Goal: Task Accomplishment & Management: Manage account settings

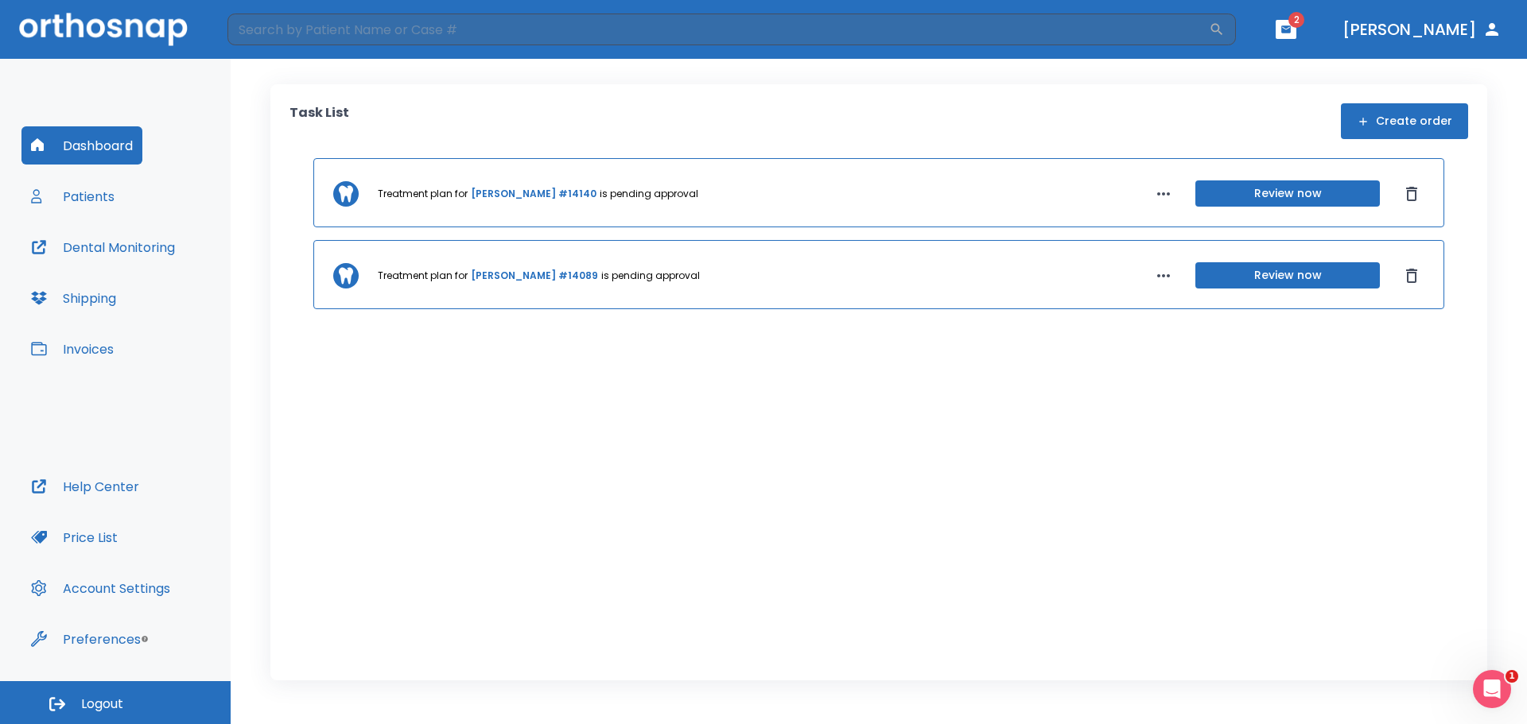
click at [1357, 193] on button "Review now" at bounding box center [1287, 194] width 184 height 26
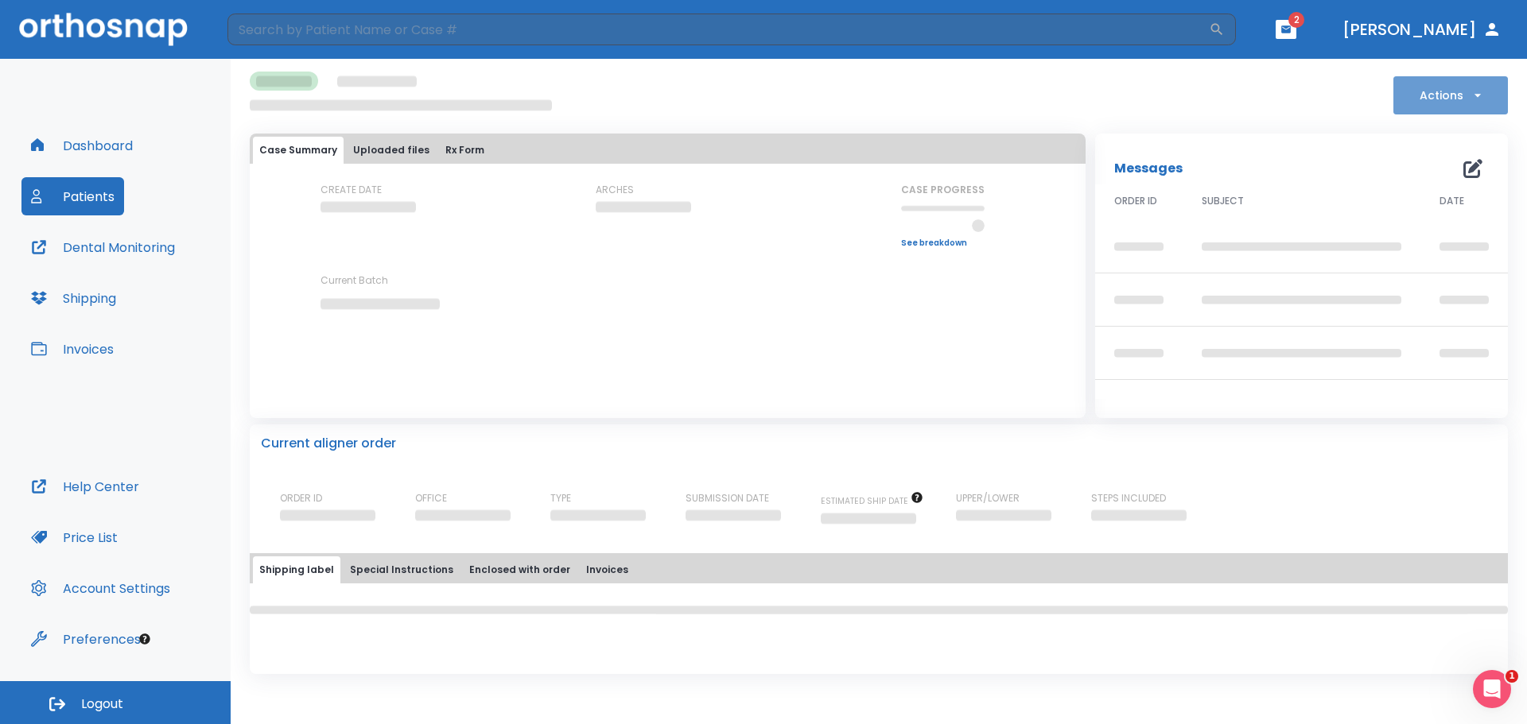
click at [1451, 84] on button "Actions" at bounding box center [1450, 95] width 115 height 38
click at [1343, 100] on div at bounding box center [763, 362] width 1527 height 724
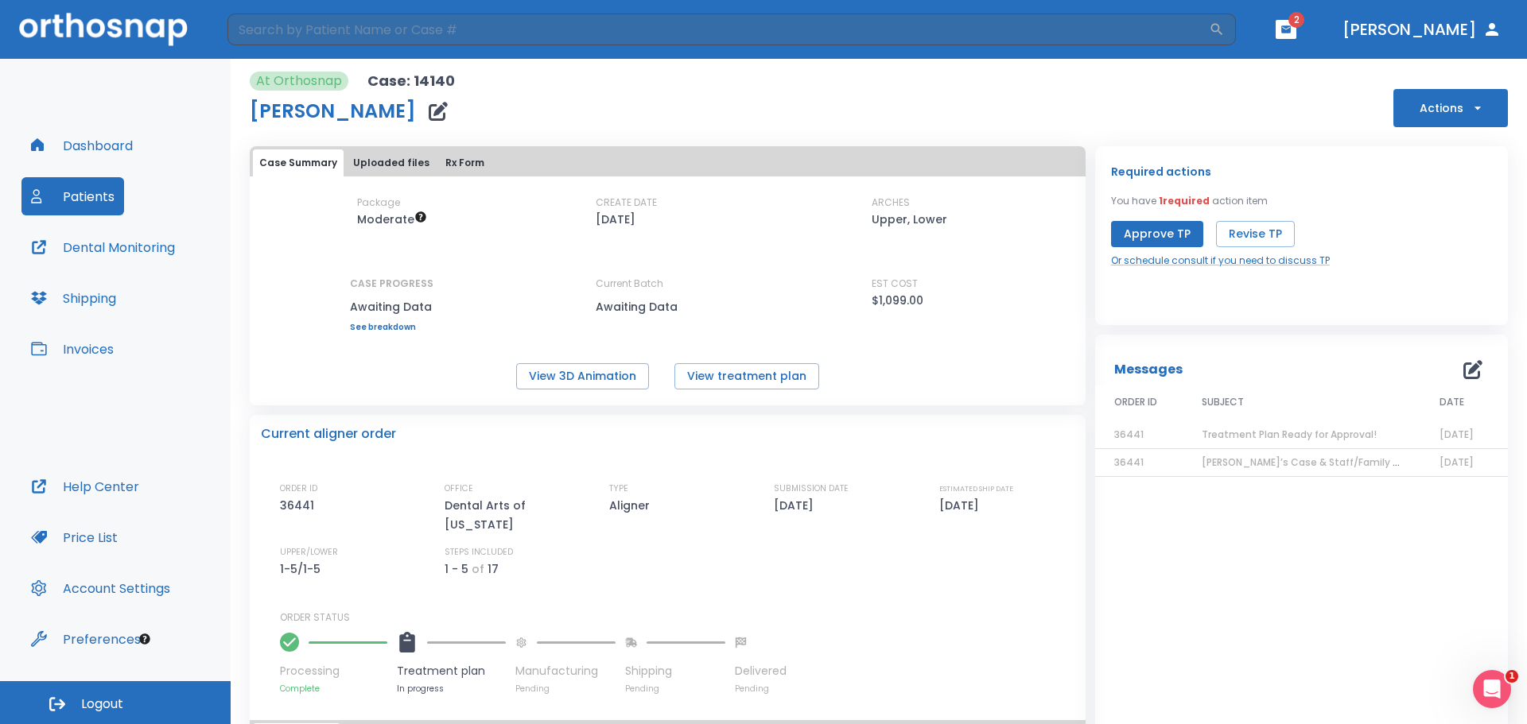
click at [1166, 230] on button "Approve TP" at bounding box center [1157, 234] width 92 height 26
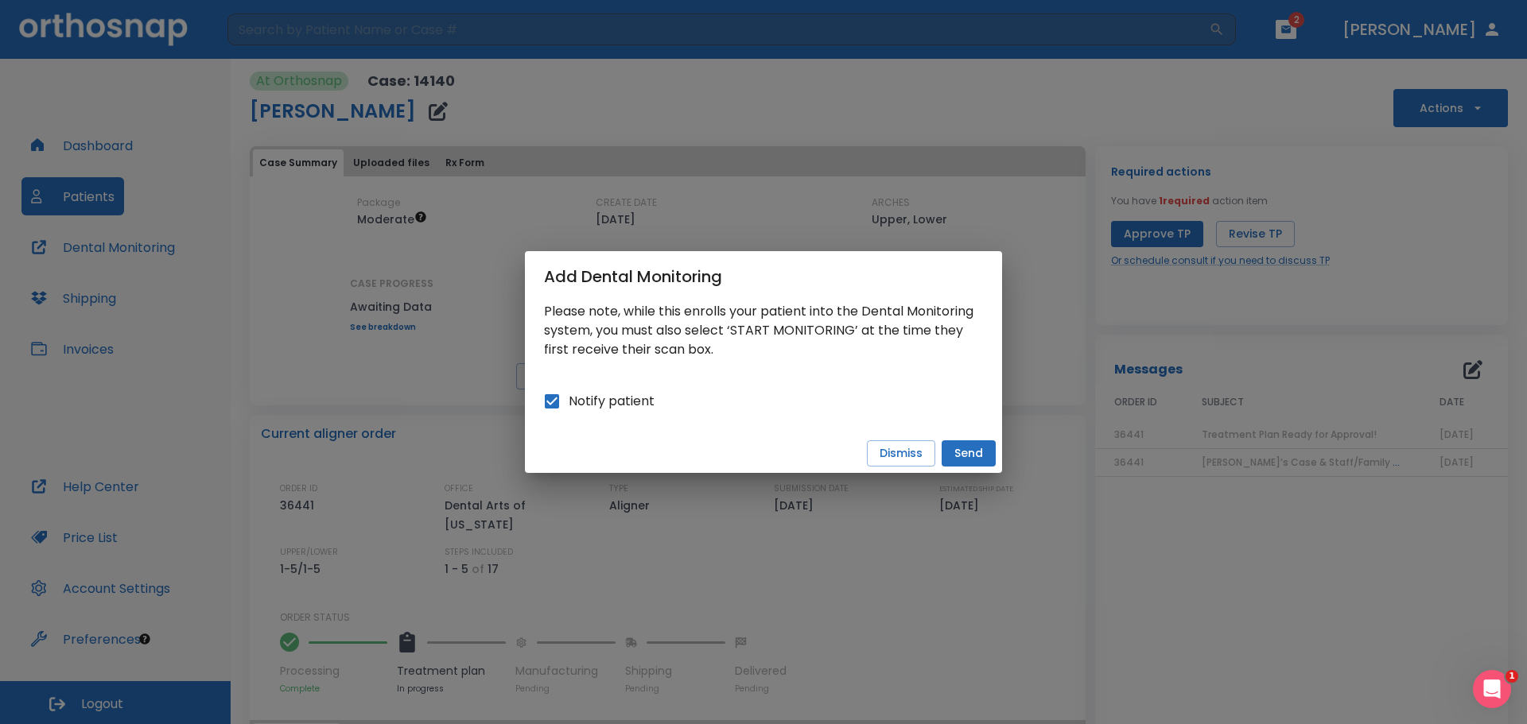
click at [984, 457] on button "Send" at bounding box center [968, 454] width 54 height 26
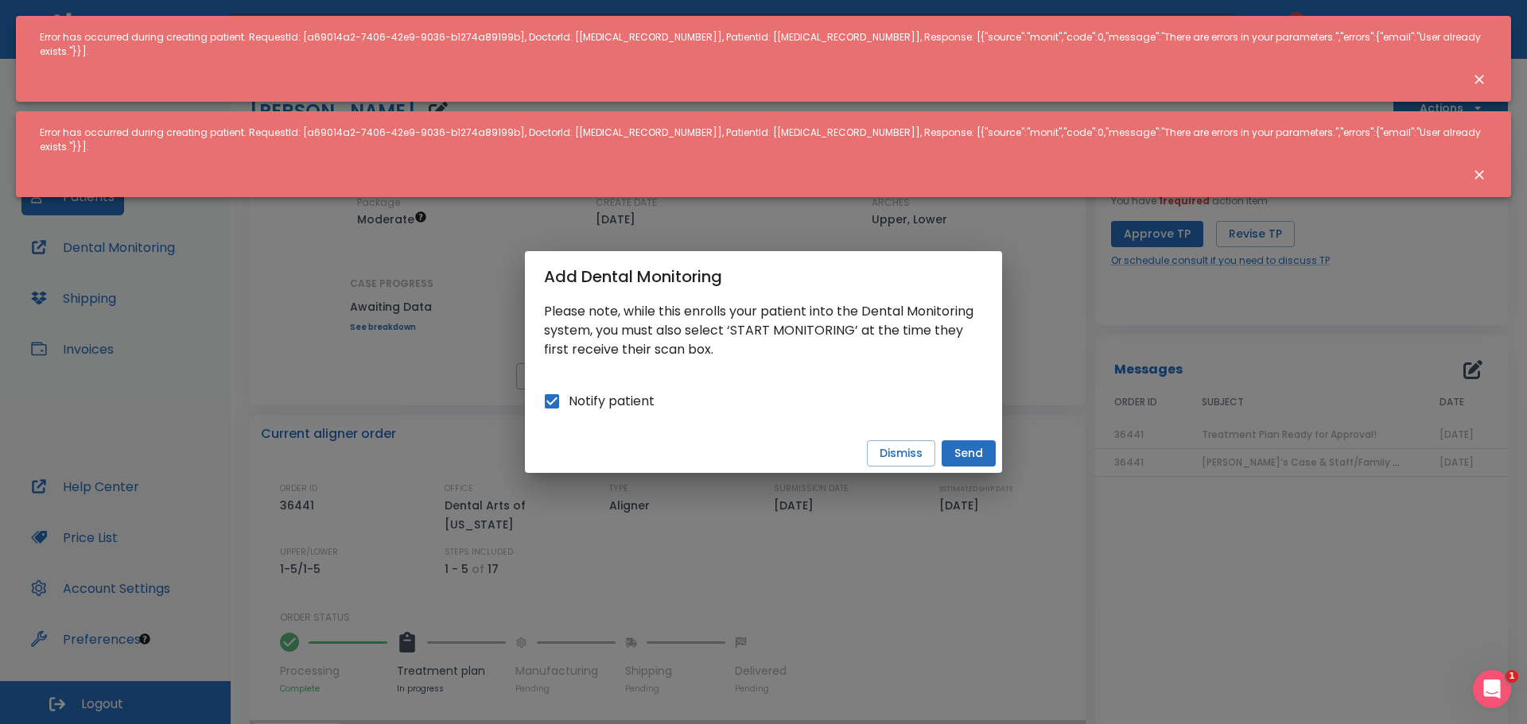
click at [862, 236] on div "Add Dental Monitoring Please note, while this enrolls your patient into the Den…" at bounding box center [763, 362] width 1527 height 724
click at [964, 451] on button "Send" at bounding box center [968, 454] width 54 height 26
click at [1124, 265] on div "Add Dental Monitoring Please note, while this enrolls your patient into the Den…" at bounding box center [763, 362] width 1527 height 724
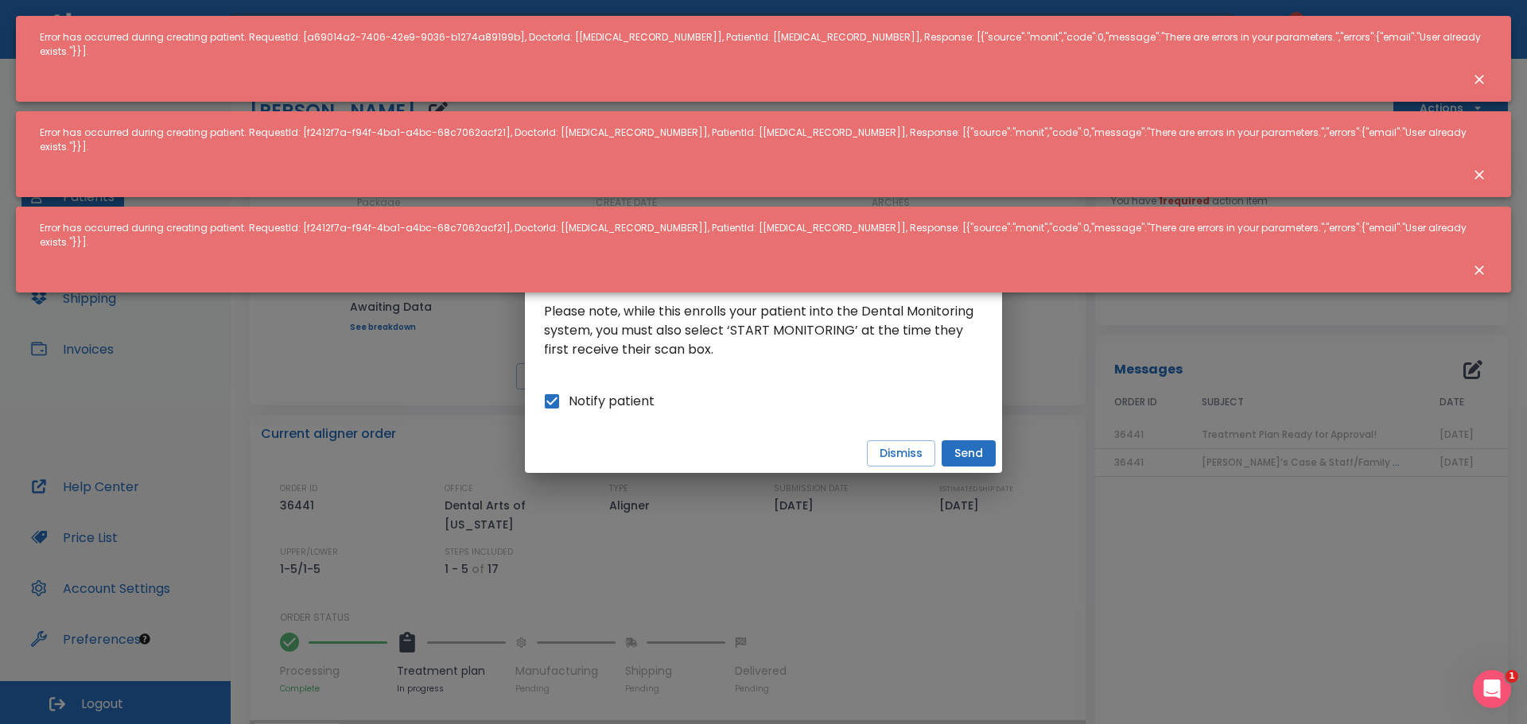
click at [1364, 196] on div "Add Dental Monitoring Please note, while this enrolls your patient into the Den…" at bounding box center [763, 362] width 1527 height 724
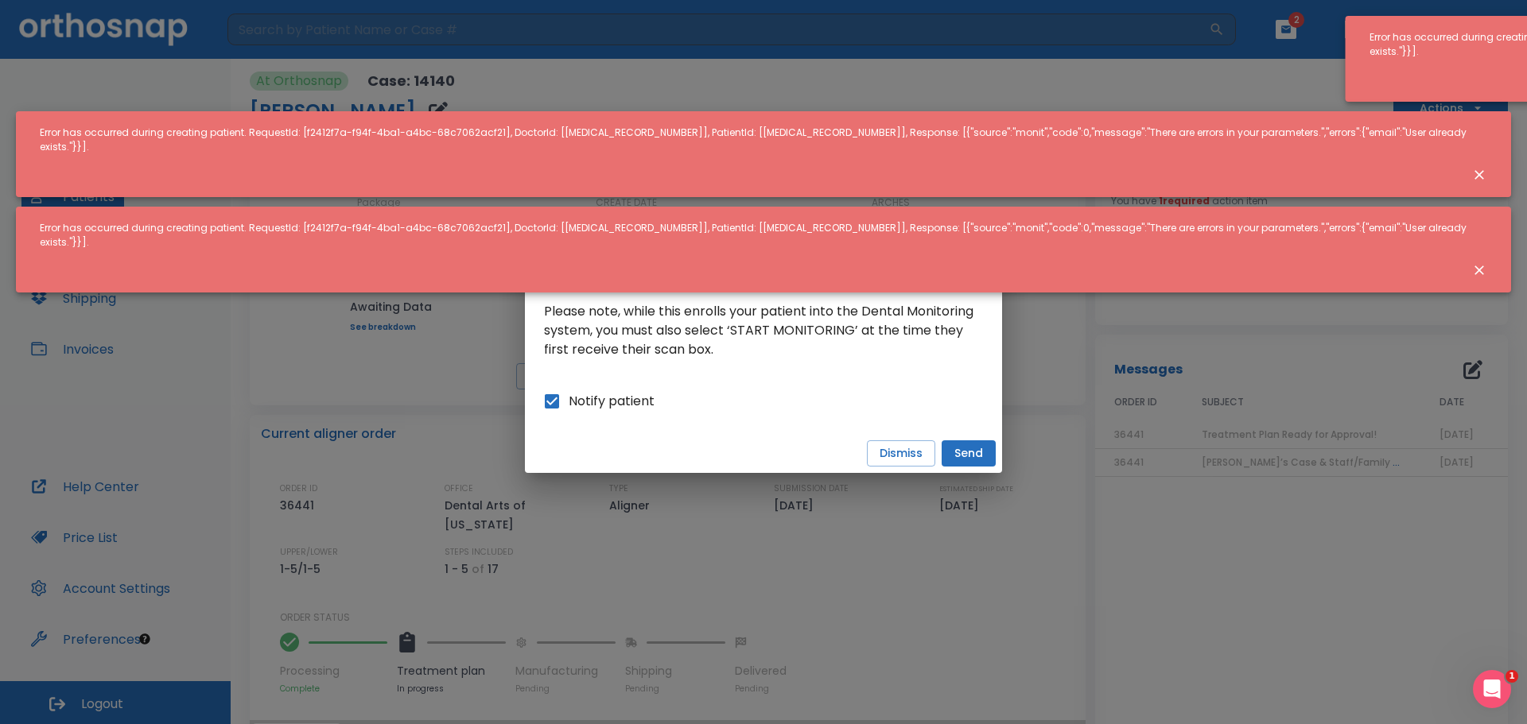
click at [503, 196] on div "Add Dental Monitoring Please note, while this enrolls your patient into the Den…" at bounding box center [763, 362] width 1527 height 724
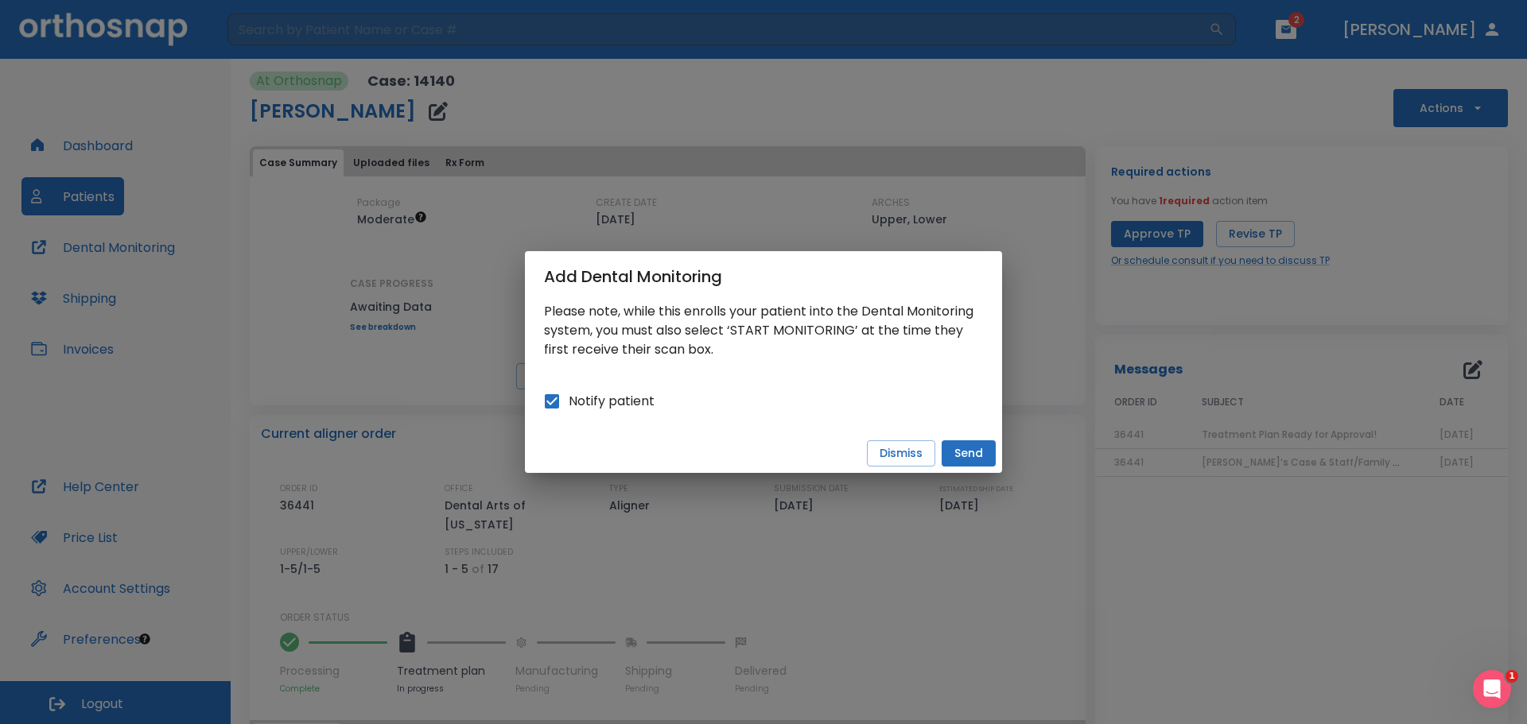
click at [638, 396] on span "Notify patient" at bounding box center [612, 401] width 86 height 19
click at [569, 396] on input "Notify patient" at bounding box center [551, 401] width 33 height 33
checkbox input "false"
click at [957, 451] on button "Send" at bounding box center [968, 454] width 54 height 26
click at [833, 177] on div "Add Dental Monitoring Please note, while this enrolls your patient into the Den…" at bounding box center [763, 362] width 1527 height 724
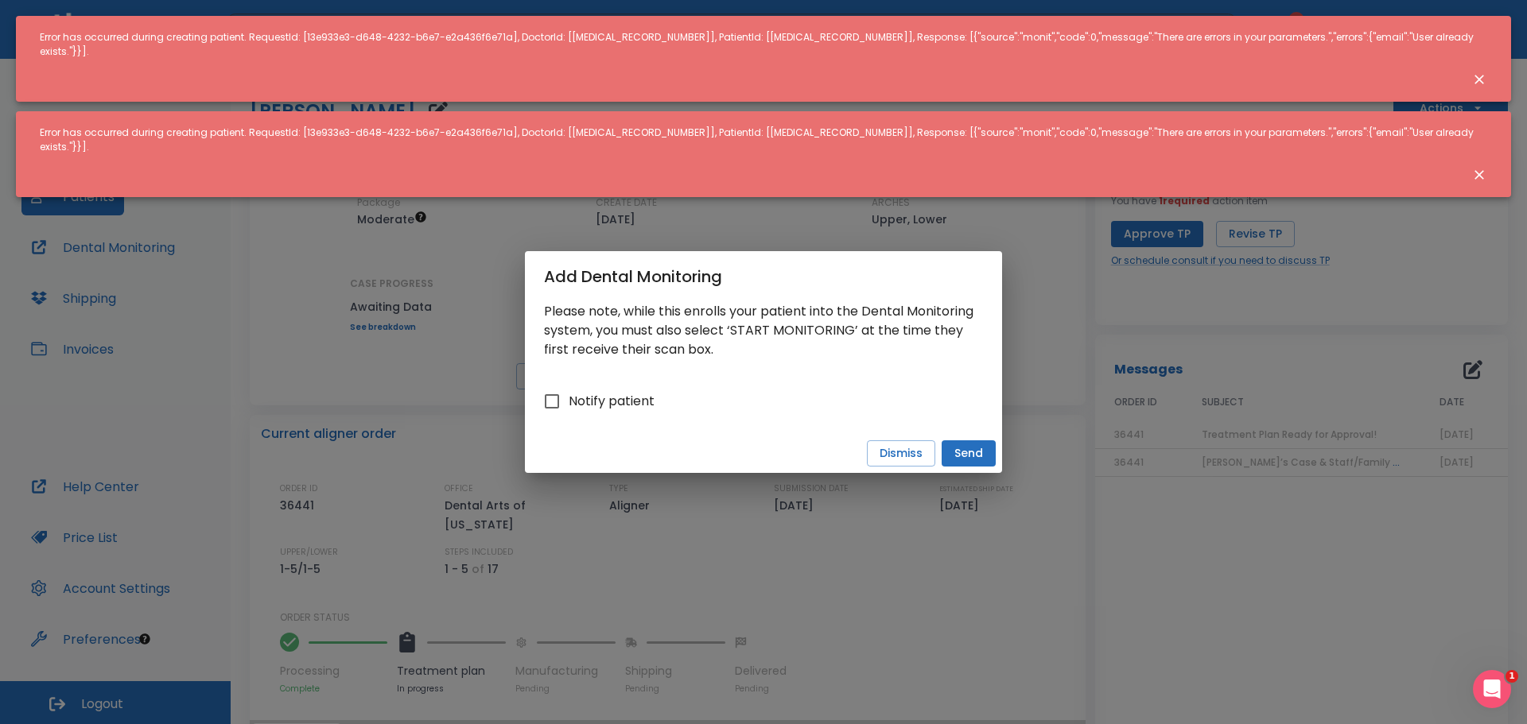
click at [1479, 72] on icon "Close notification" at bounding box center [1479, 80] width 16 height 16
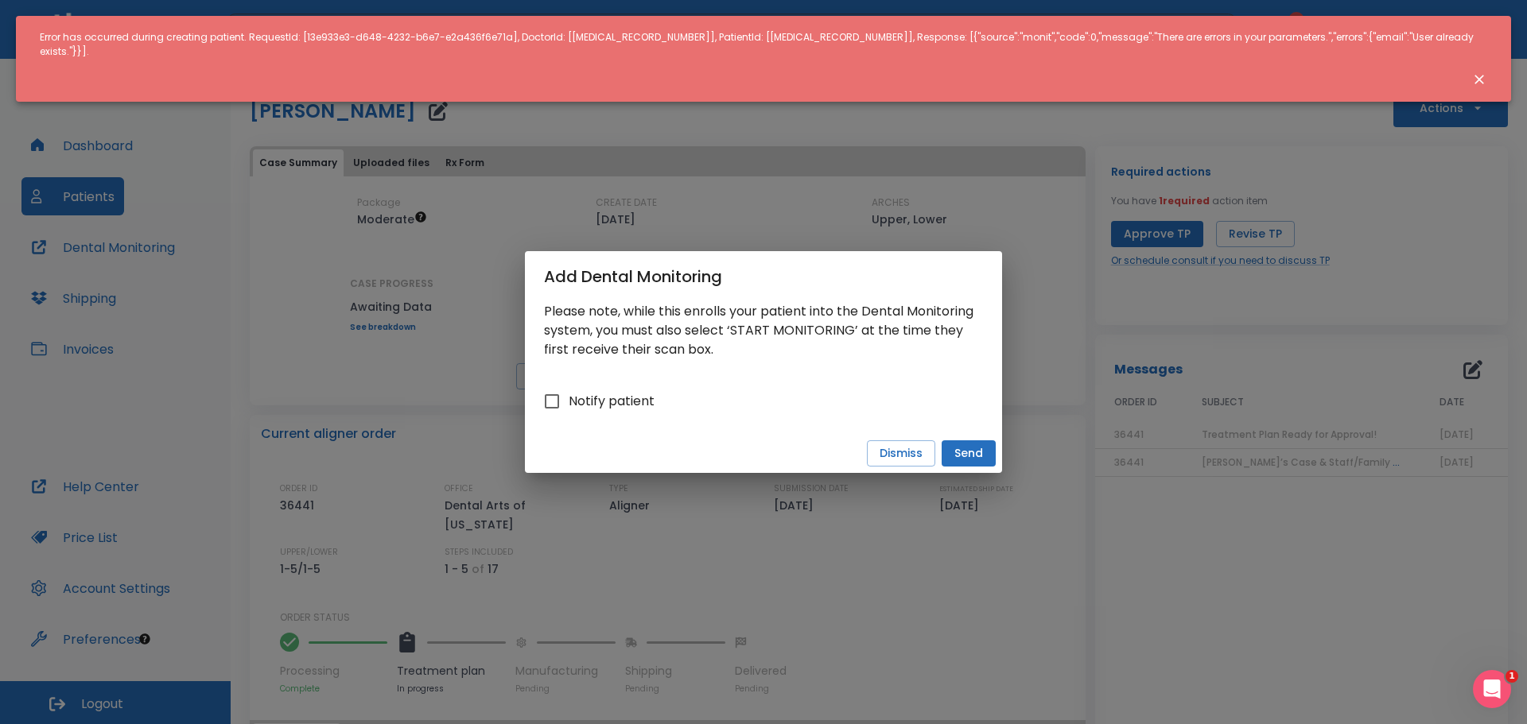
click at [1477, 75] on icon "Close notification" at bounding box center [1479, 80] width 10 height 10
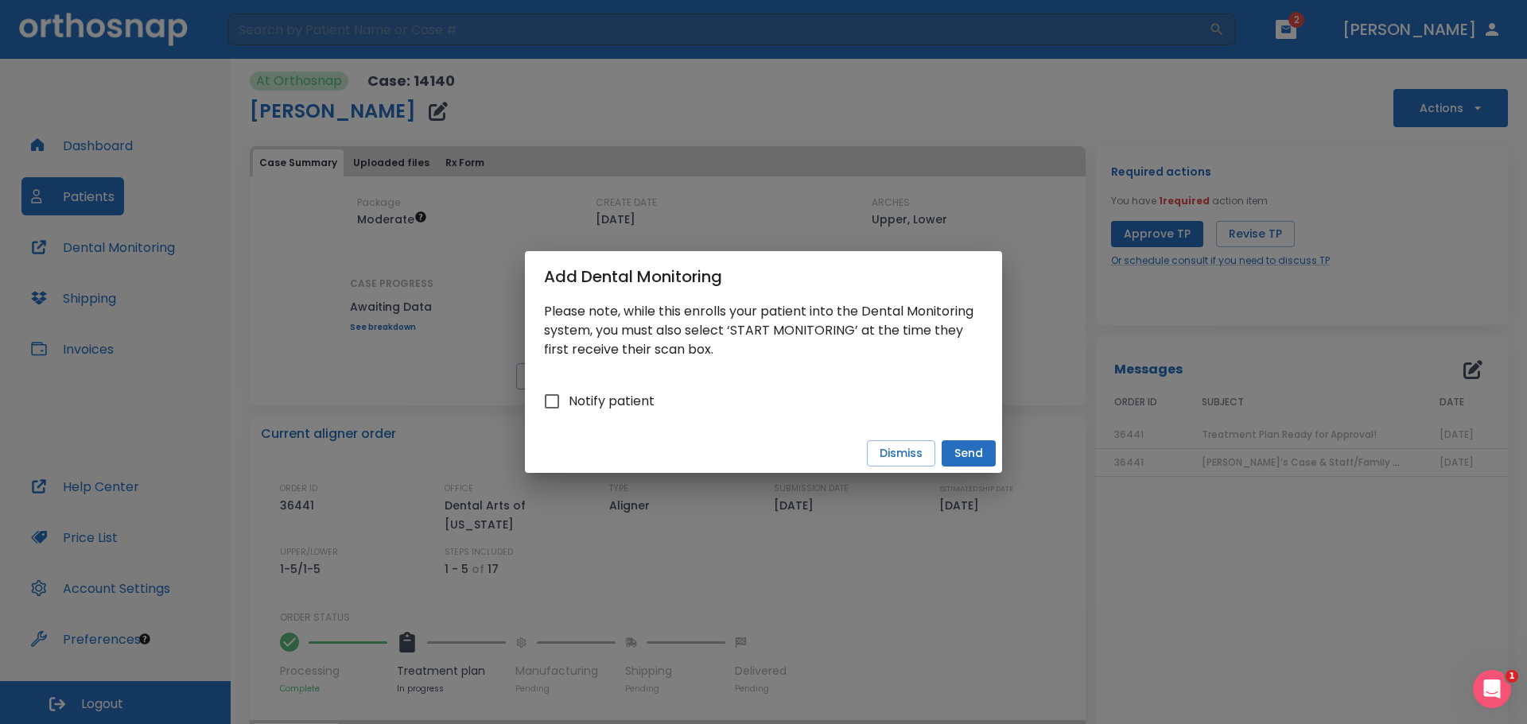
click at [165, 165] on div "Add Dental Monitoring Please note, while this enrolls your patient into the Den…" at bounding box center [763, 362] width 1527 height 724
click at [930, 458] on button "Dismiss" at bounding box center [901, 454] width 68 height 26
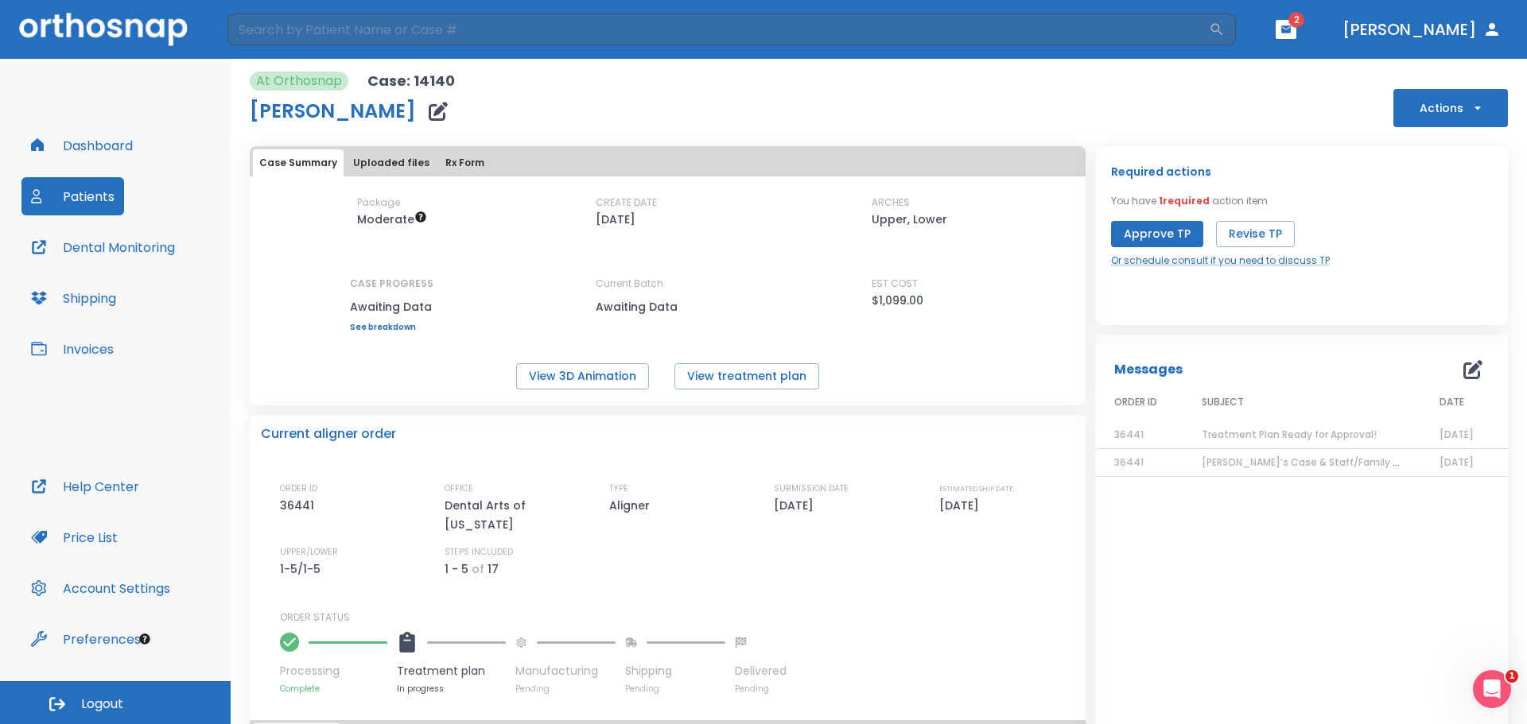
scroll to position [130, 0]
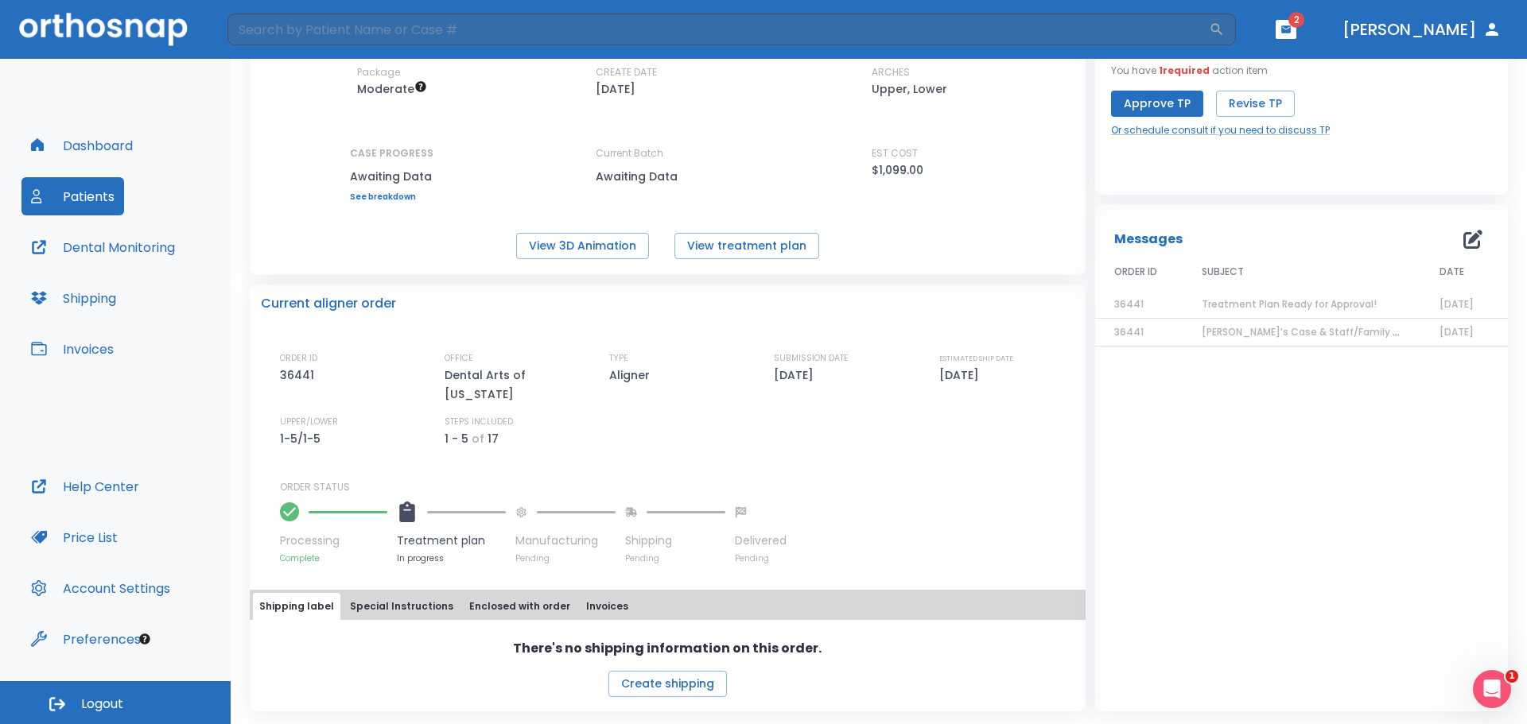
click at [84, 153] on button "Dashboard" at bounding box center [81, 145] width 121 height 38
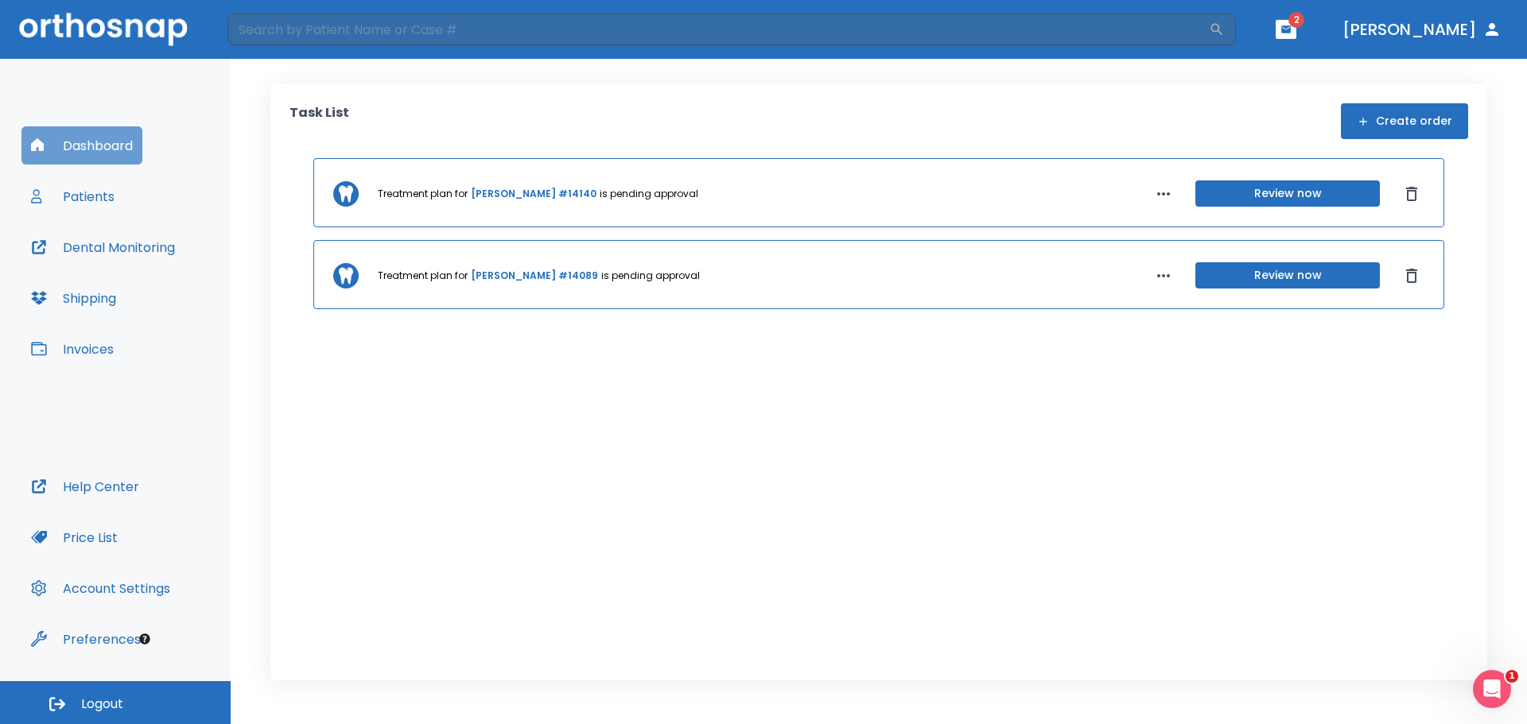
click at [138, 143] on button "Dashboard" at bounding box center [81, 145] width 121 height 38
click at [1167, 195] on icon "button" at bounding box center [1163, 193] width 13 height 3
click at [1202, 191] on div at bounding box center [763, 362] width 1527 height 724
click at [1284, 187] on button "Review now" at bounding box center [1287, 194] width 184 height 26
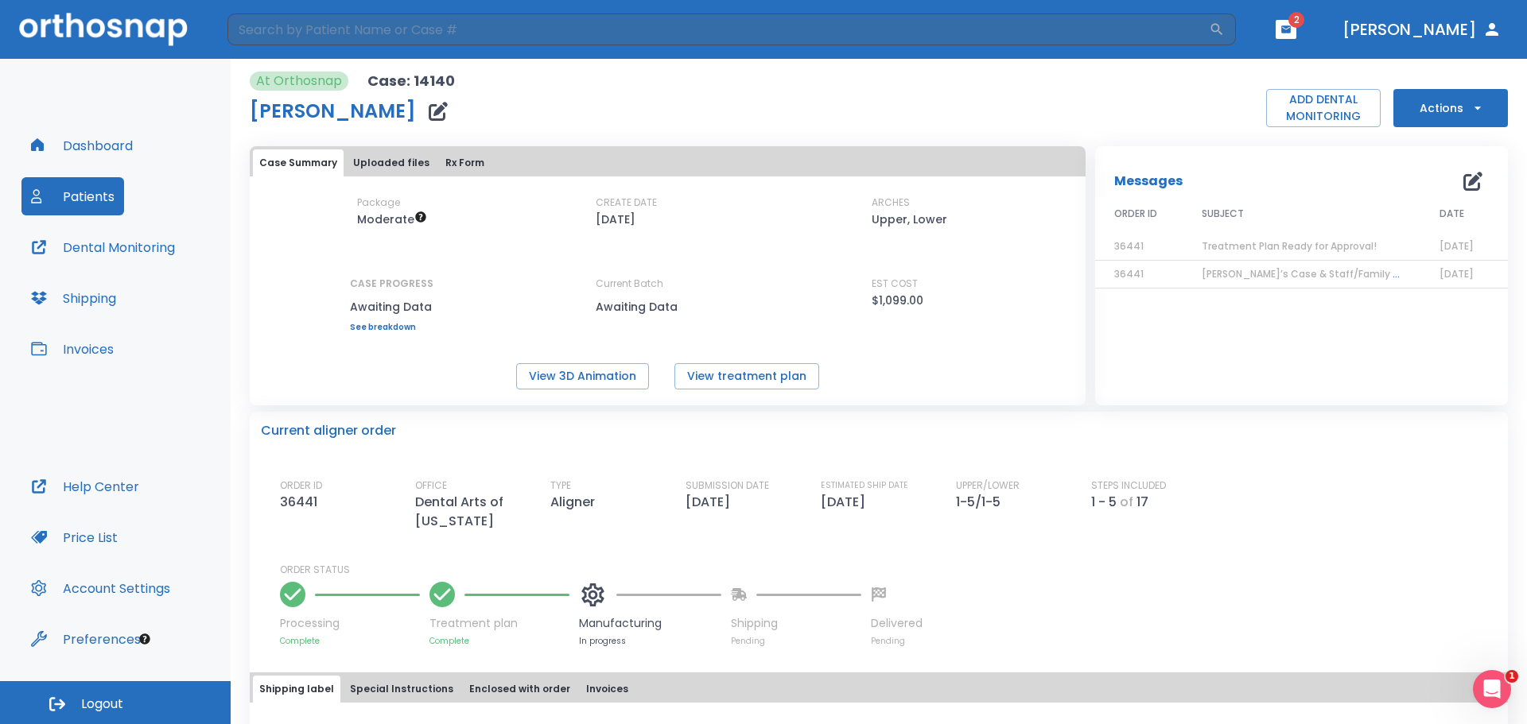
click at [1405, 116] on button "Actions" at bounding box center [1450, 108] width 115 height 38
click at [1223, 122] on div at bounding box center [763, 362] width 1527 height 724
click at [810, 105] on div "At Orthosnap Case: 14140 [PERSON_NAME] ADD DENTAL MONITORING Actions" at bounding box center [879, 100] width 1258 height 56
click at [790, 118] on div "At Orthosnap Case: 14140 [PERSON_NAME] ADD DENTAL MONITORING Actions" at bounding box center [879, 100] width 1258 height 56
click at [777, 122] on div "At Orthosnap Case: 14140 [PERSON_NAME] ADD DENTAL MONITORING Actions" at bounding box center [879, 100] width 1258 height 56
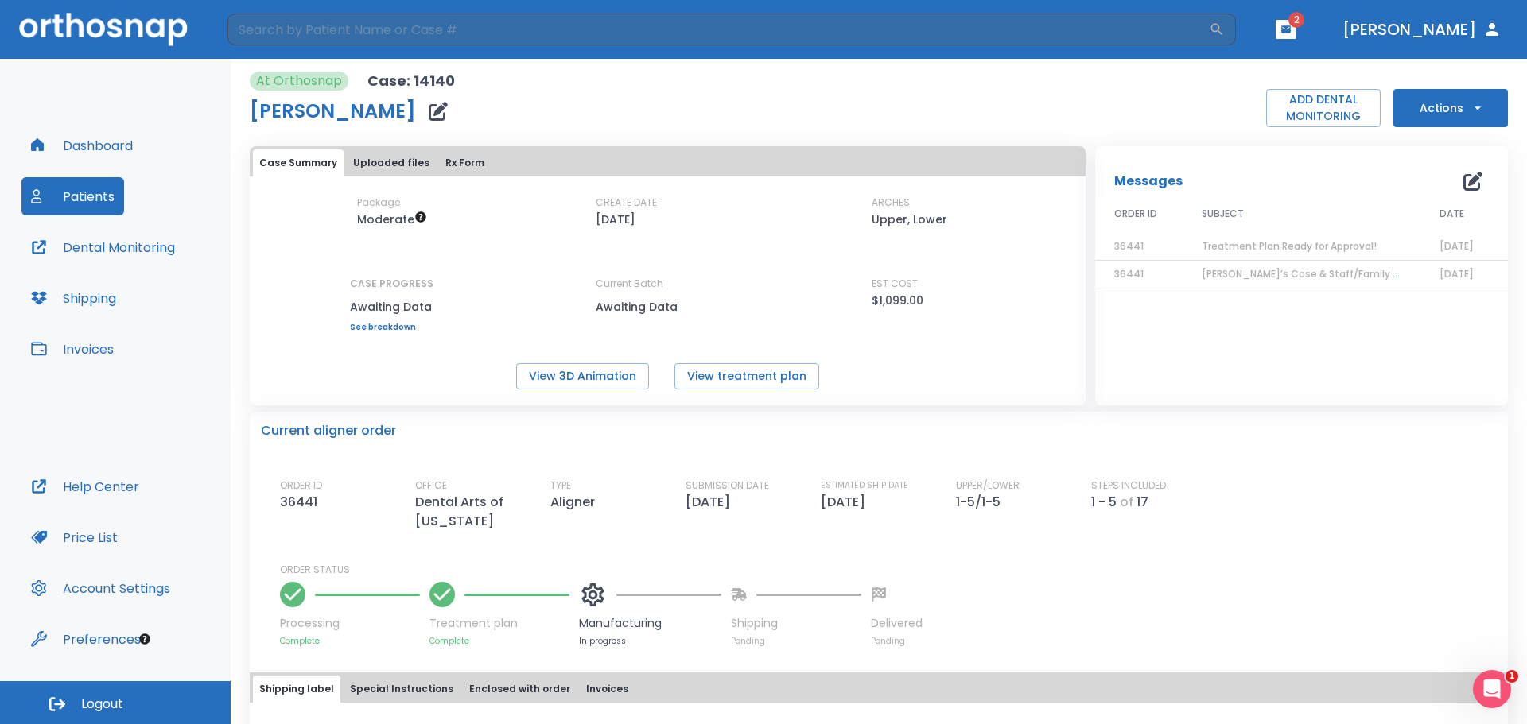
click at [1324, 35] on header "​ 2 [PERSON_NAME]" at bounding box center [763, 29] width 1527 height 59
click at [1291, 31] on icon "button" at bounding box center [1285, 29] width 11 height 11
click at [1223, 91] on li "[PERSON_NAME] 1" at bounding box center [1170, 99] width 169 height 32
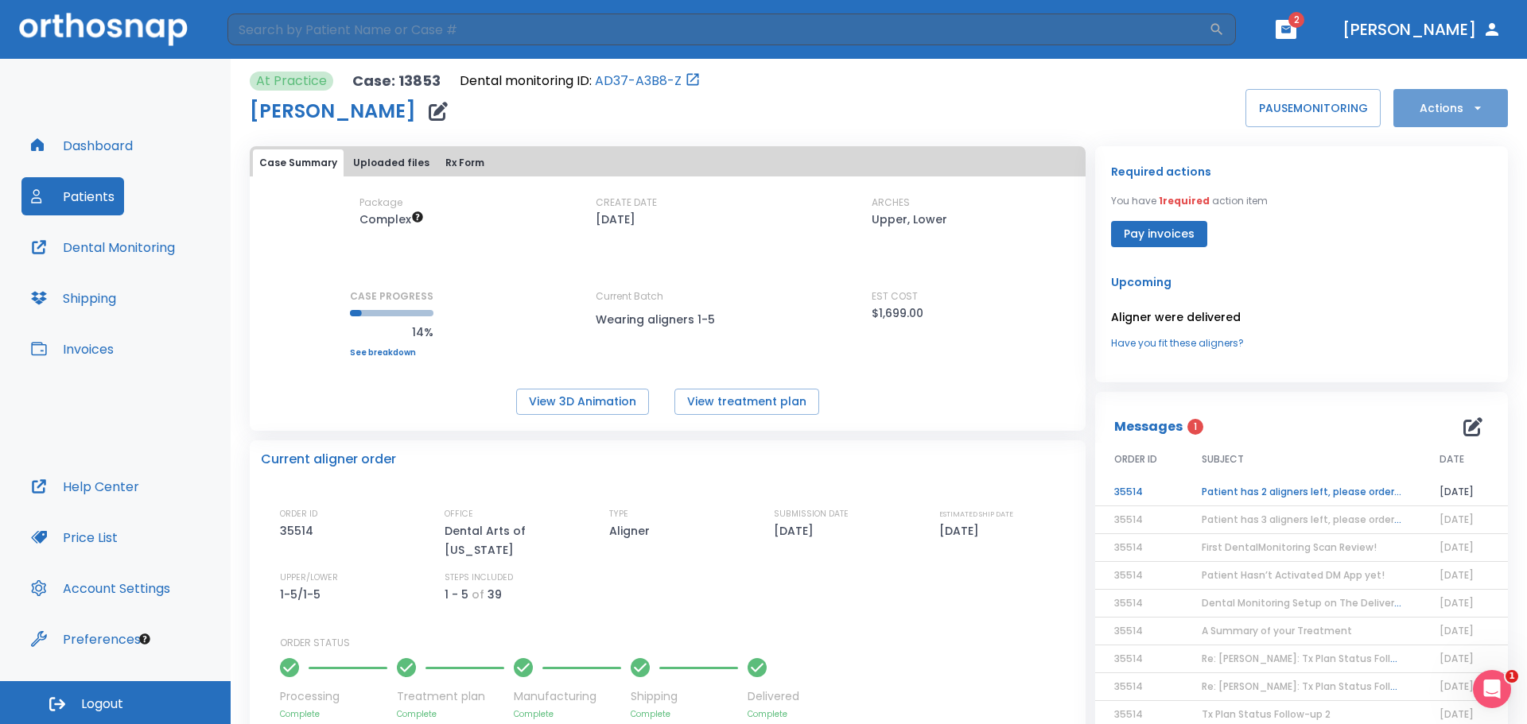
click at [1431, 126] on button "Actions" at bounding box center [1450, 108] width 115 height 38
click at [1149, 130] on div at bounding box center [763, 362] width 1527 height 724
click at [1411, 112] on button "Actions" at bounding box center [1450, 108] width 115 height 38
click at [1425, 239] on p "Order Next Aligners" at bounding box center [1441, 233] width 90 height 14
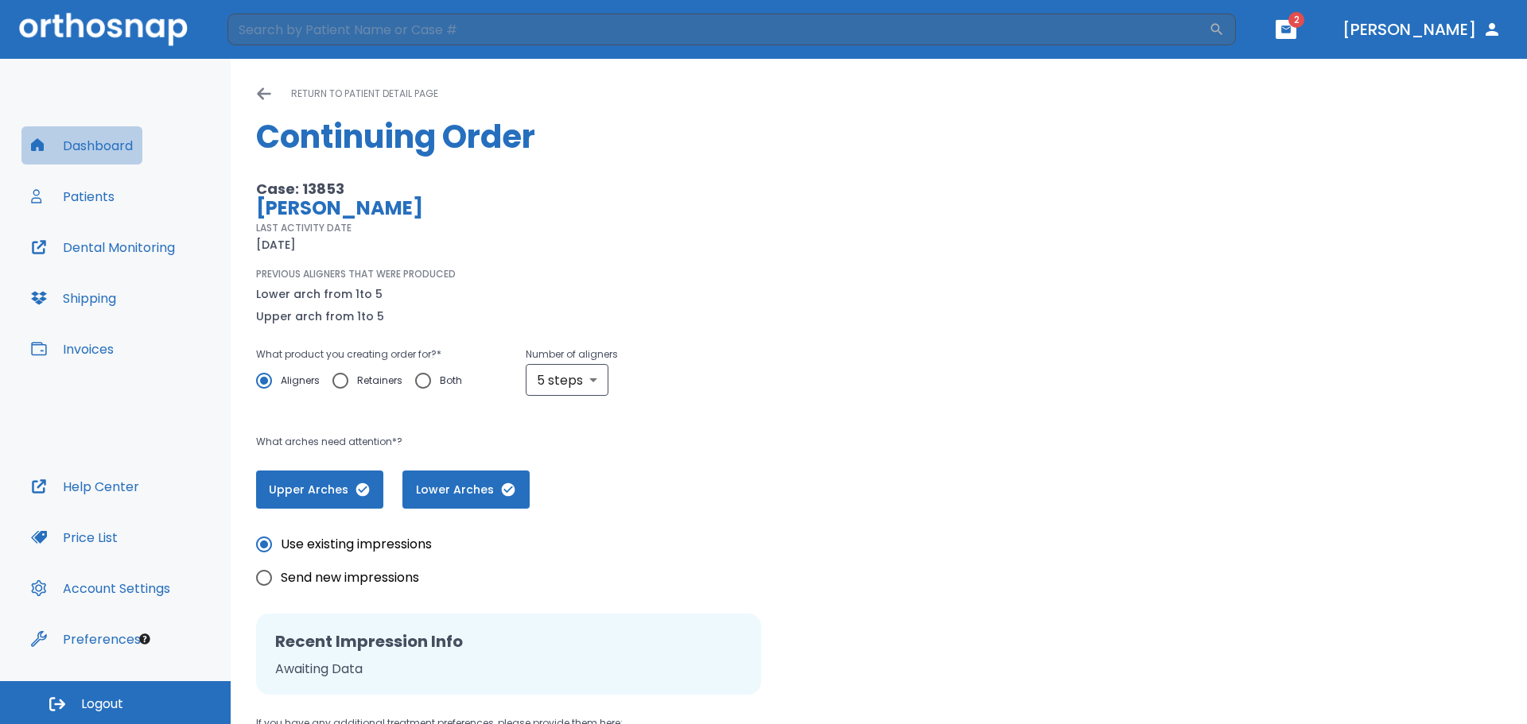
click at [112, 156] on button "Dashboard" at bounding box center [81, 145] width 121 height 38
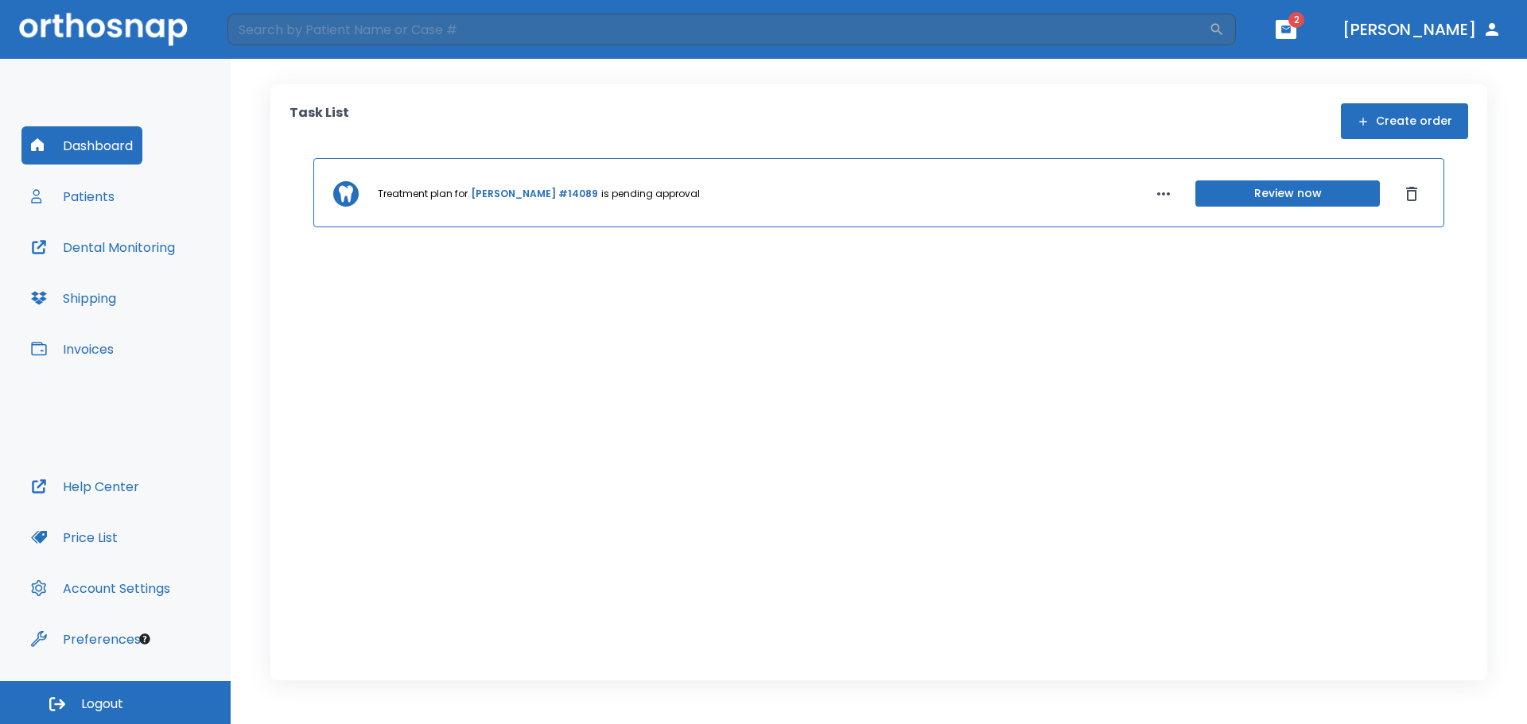
click at [132, 151] on button "Dashboard" at bounding box center [81, 145] width 121 height 38
click at [88, 209] on button "Patients" at bounding box center [72, 196] width 103 height 38
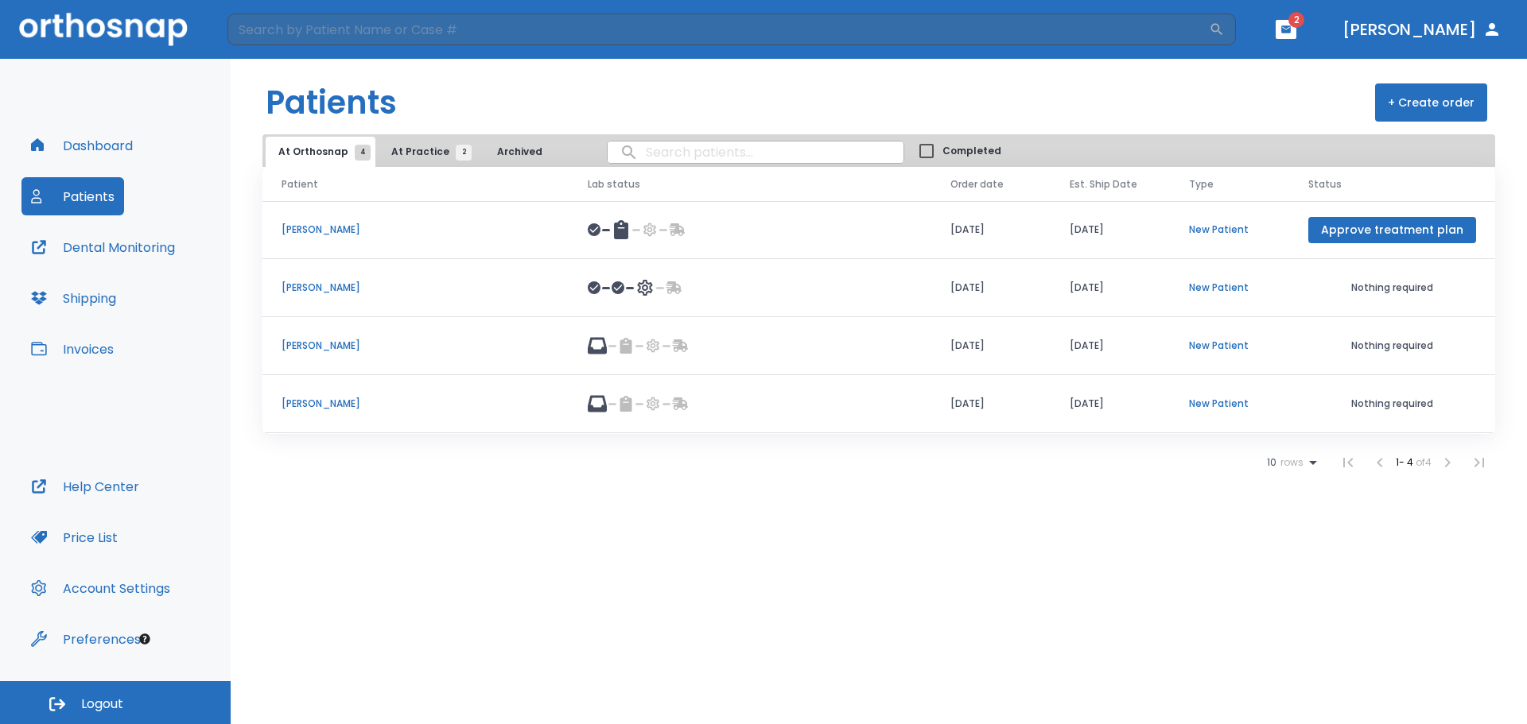
click at [417, 157] on span "At Practice 2" at bounding box center [427, 152] width 72 height 14
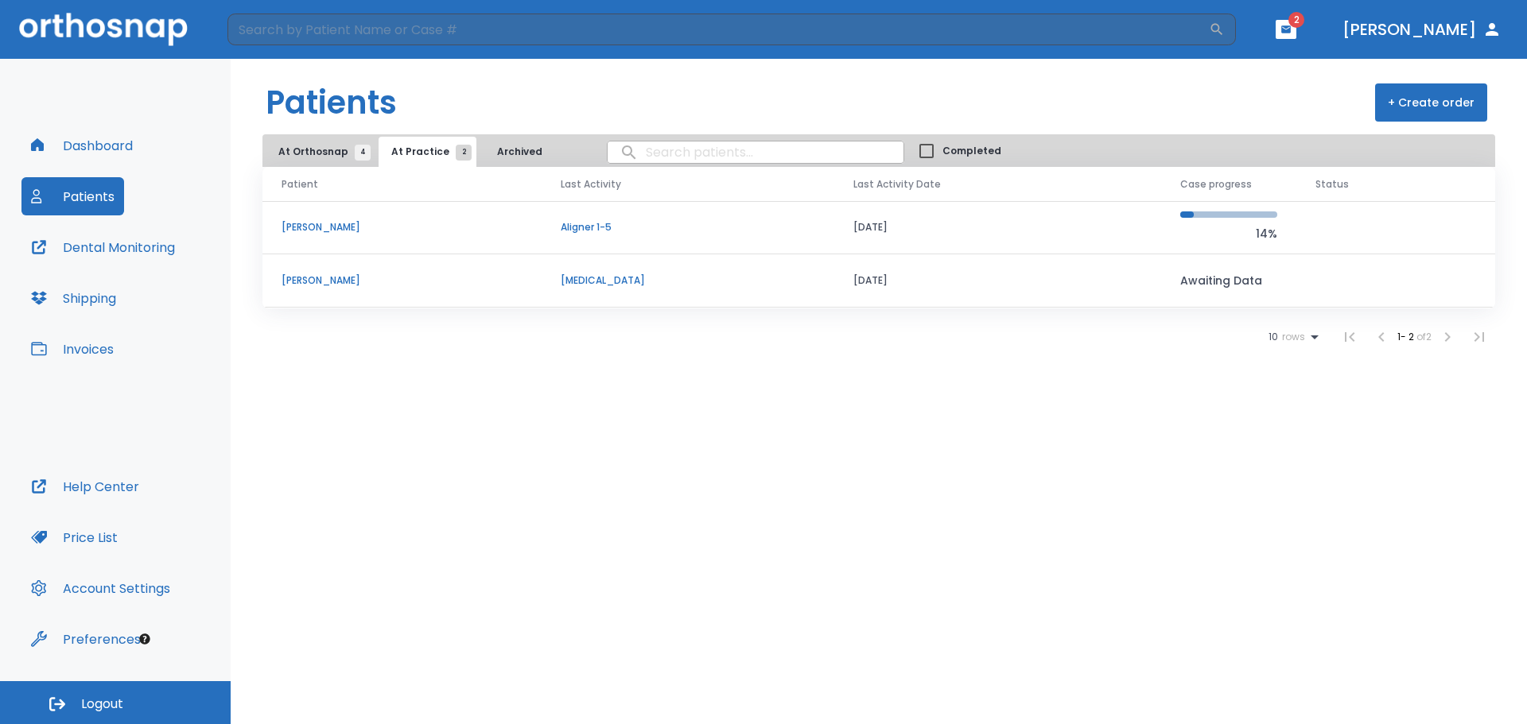
click at [317, 223] on p "[PERSON_NAME]" at bounding box center [401, 227] width 241 height 14
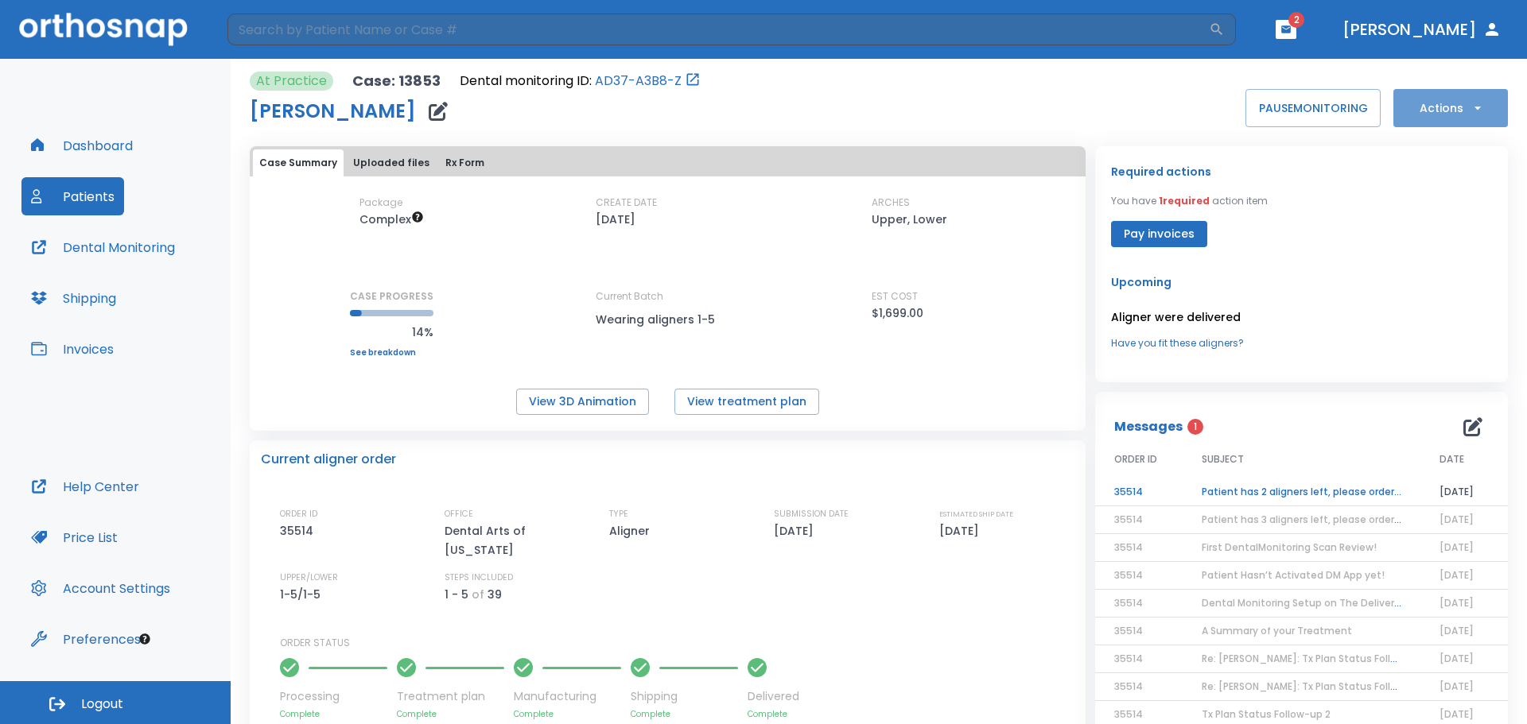
click at [1425, 120] on button "Actions" at bounding box center [1450, 108] width 115 height 38
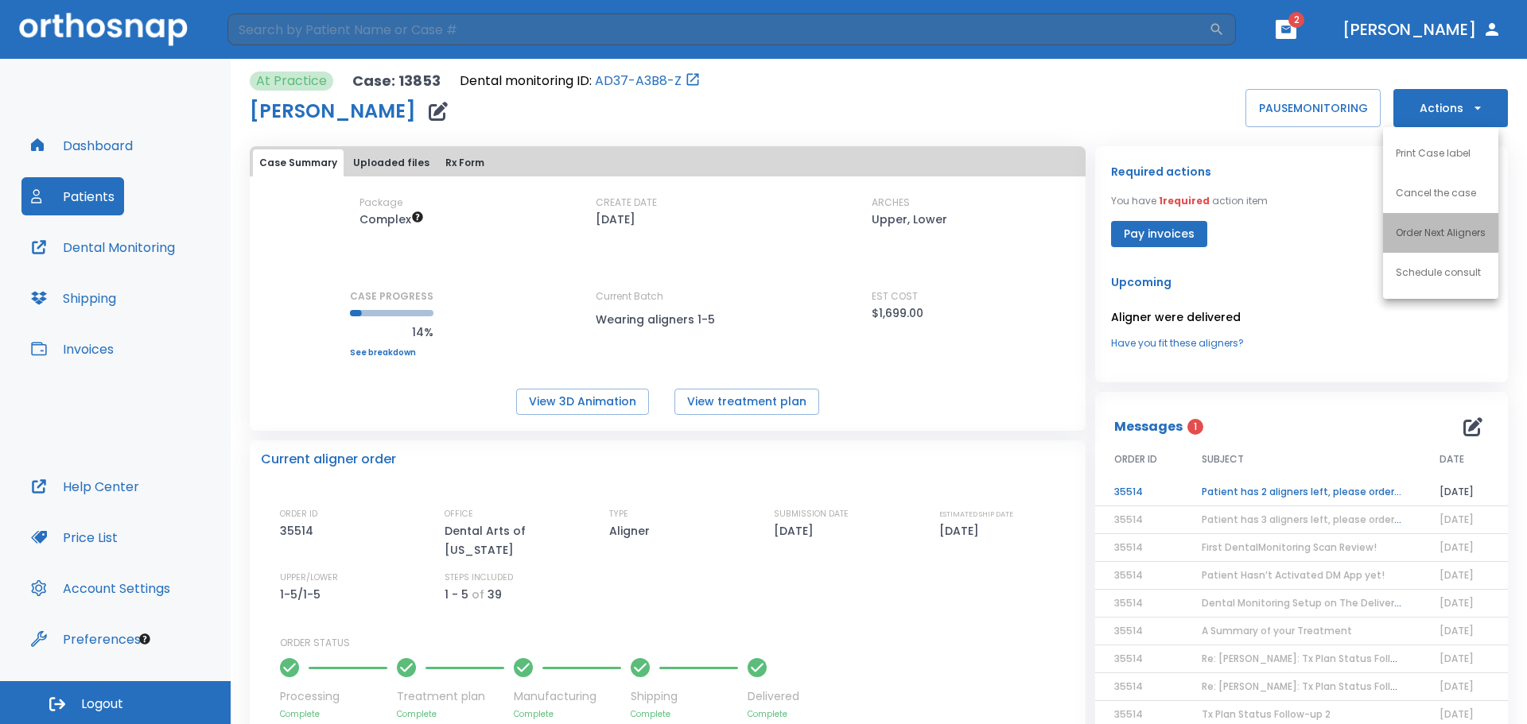
click at [1405, 233] on p "Order Next Aligners" at bounding box center [1441, 233] width 90 height 14
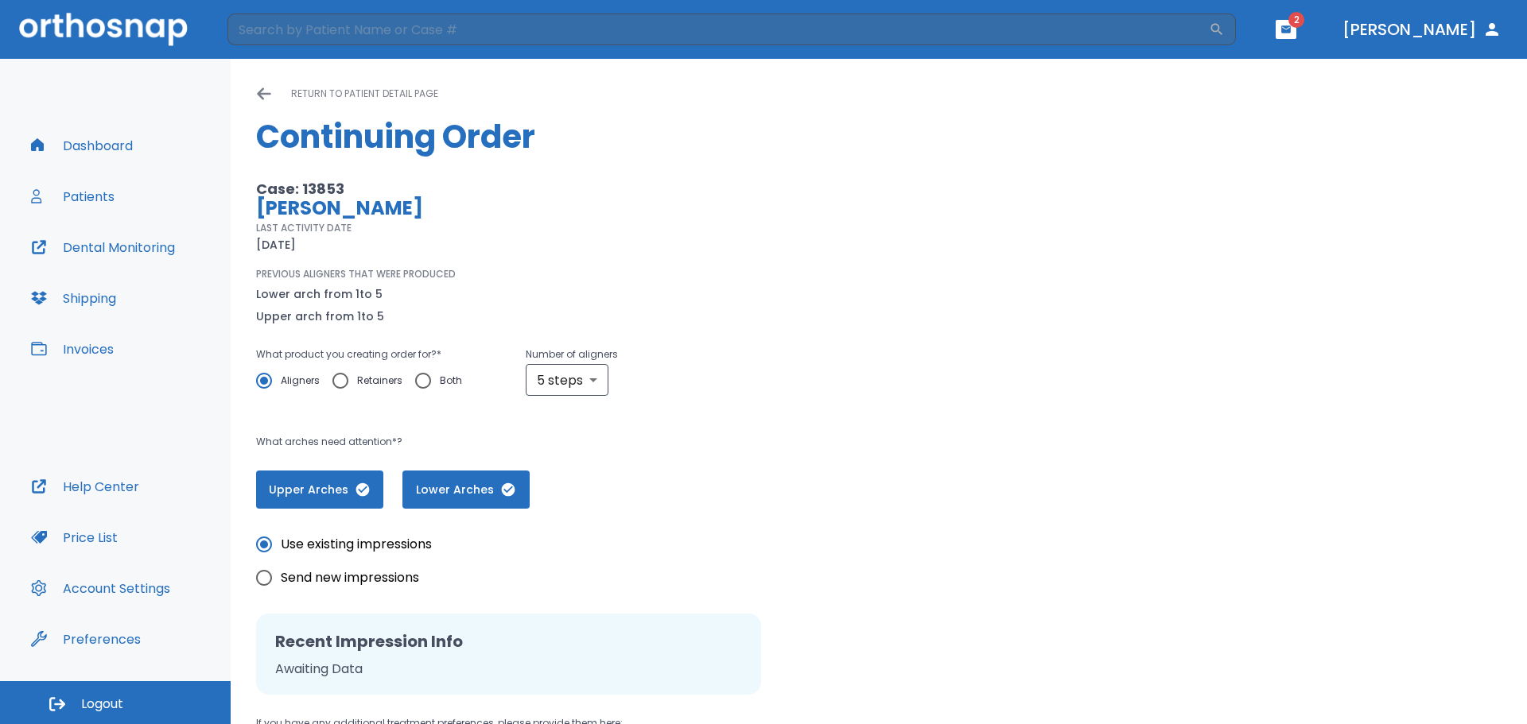
click at [923, 316] on div "PREVIOUS ALIGNERS THAT WERE PRODUCED Lower arch from 1 to 5 Upper arch from 1 t…" at bounding box center [619, 296] width 727 height 59
click at [78, 133] on button "Dashboard" at bounding box center [81, 145] width 121 height 38
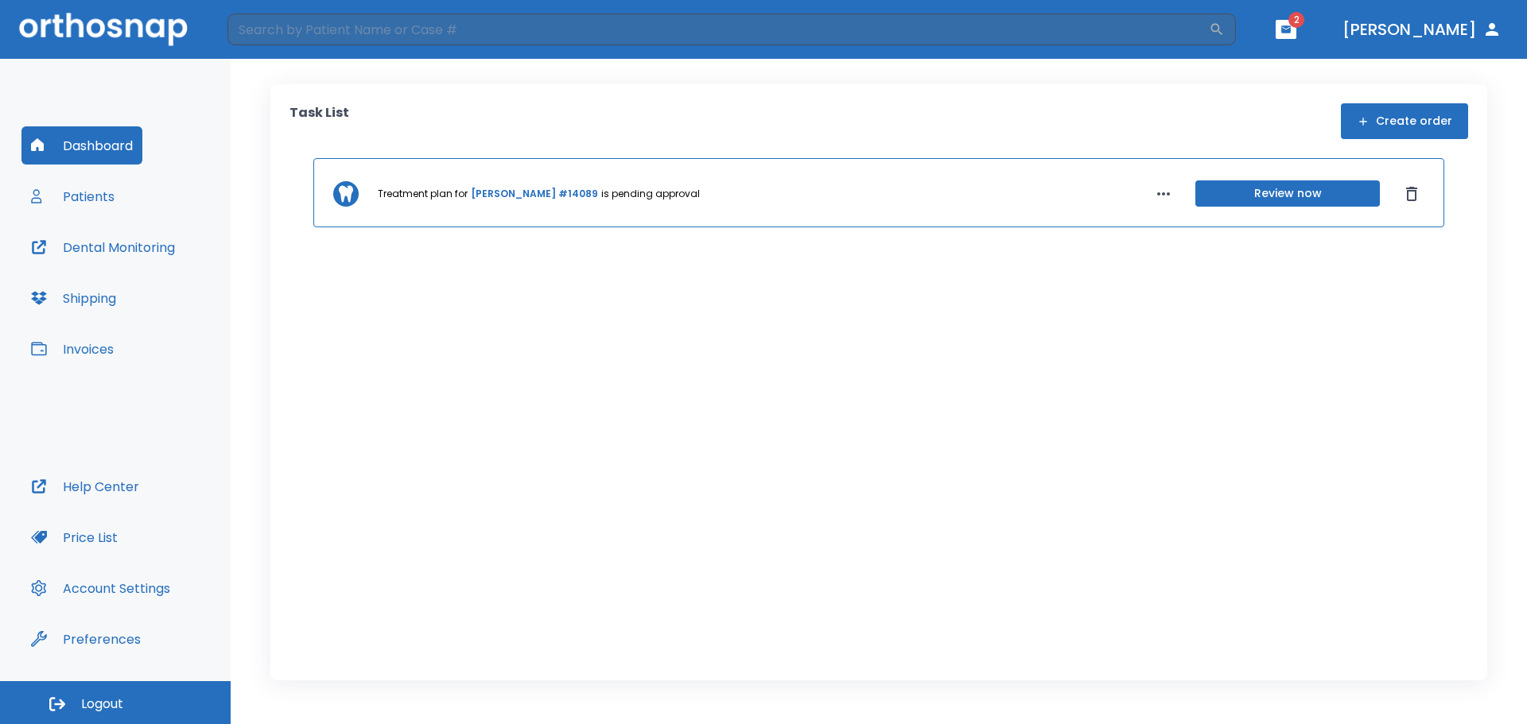
click at [102, 207] on button "Patients" at bounding box center [72, 196] width 103 height 38
